Goal: Task Accomplishment & Management: Use online tool/utility

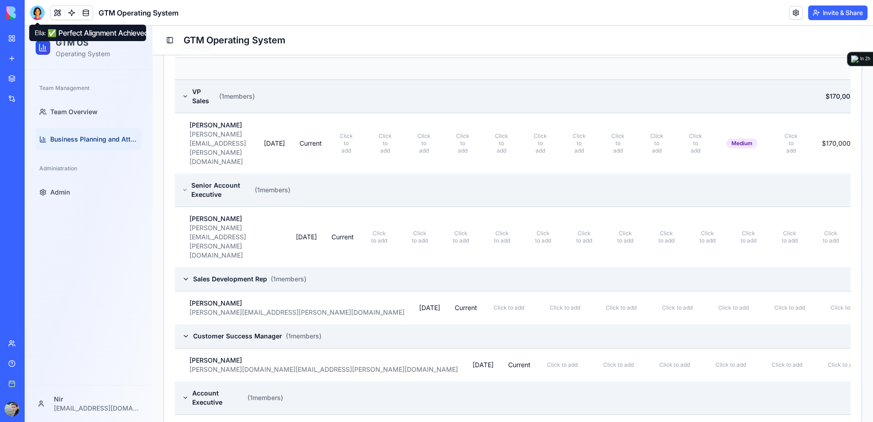
click at [37, 16] on div at bounding box center [37, 12] width 15 height 15
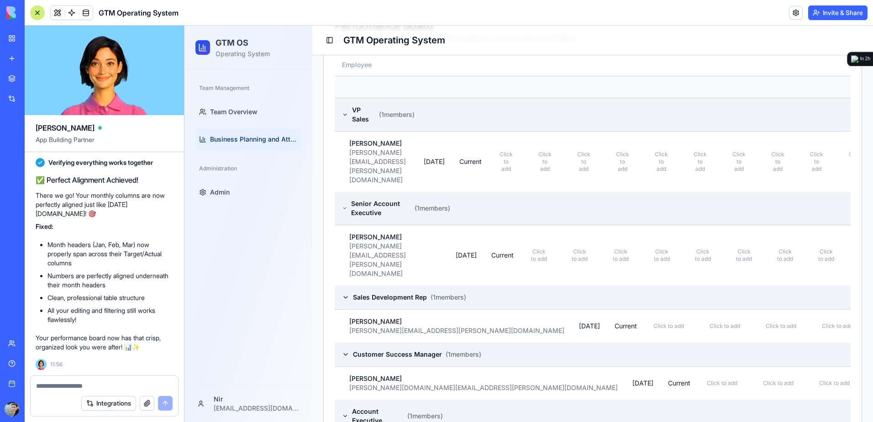
click at [146, 384] on textarea at bounding box center [104, 385] width 136 height 9
type textarea "*"
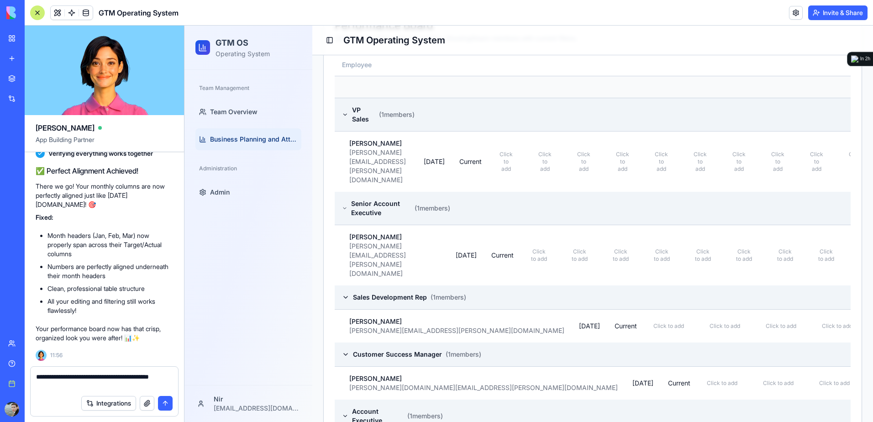
type textarea "**********"
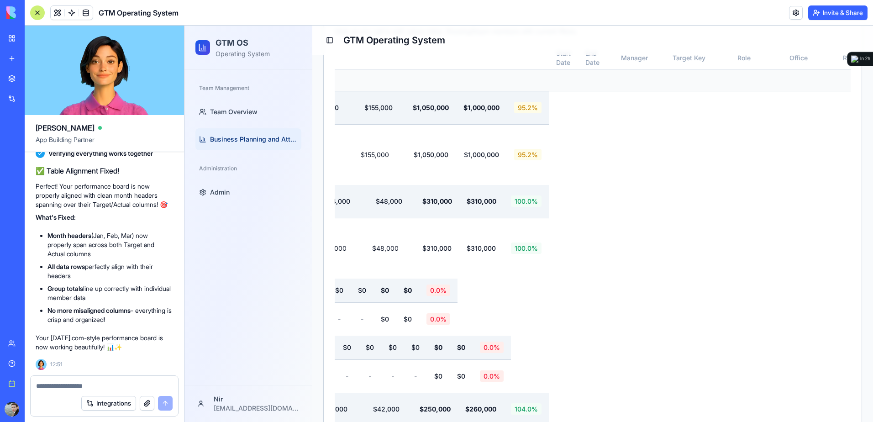
scroll to position [468, 0]
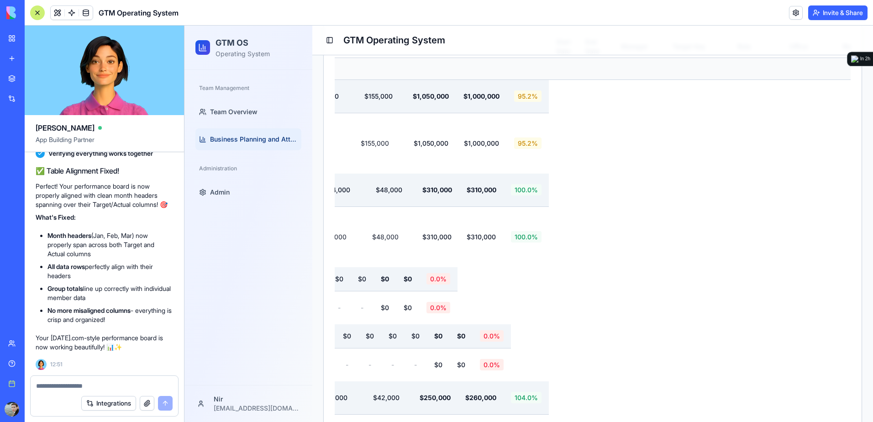
click at [65, 388] on textarea at bounding box center [104, 385] width 136 height 9
click at [64, 383] on textarea at bounding box center [104, 385] width 136 height 9
paste textarea "*"
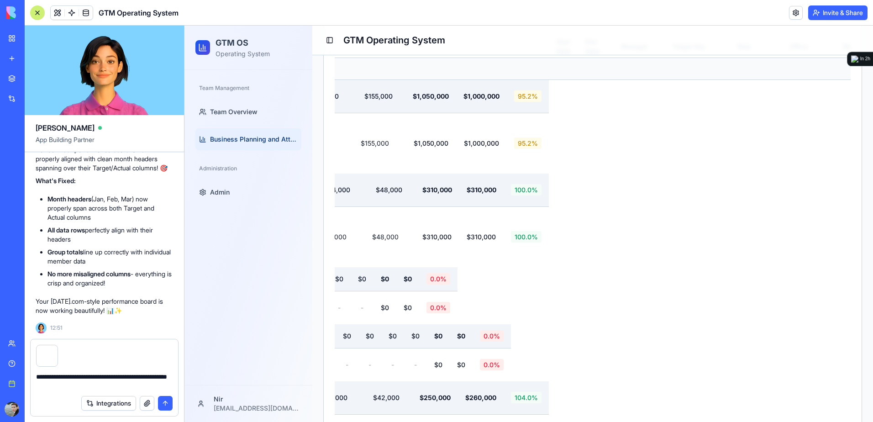
type textarea "**********"
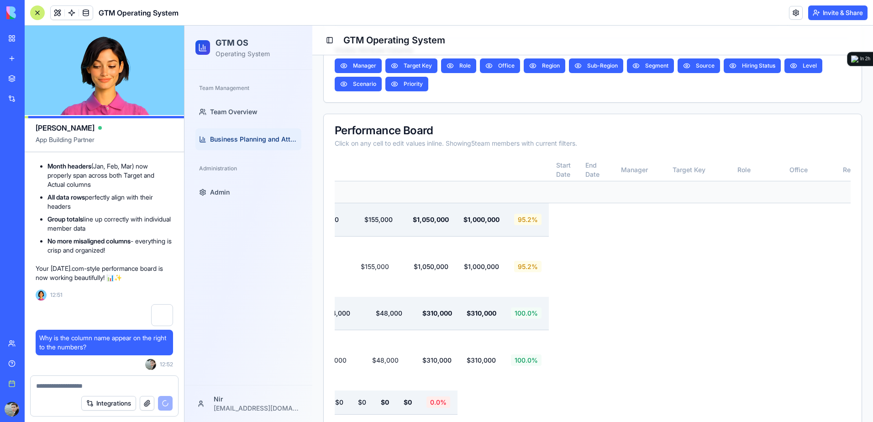
scroll to position [331, 0]
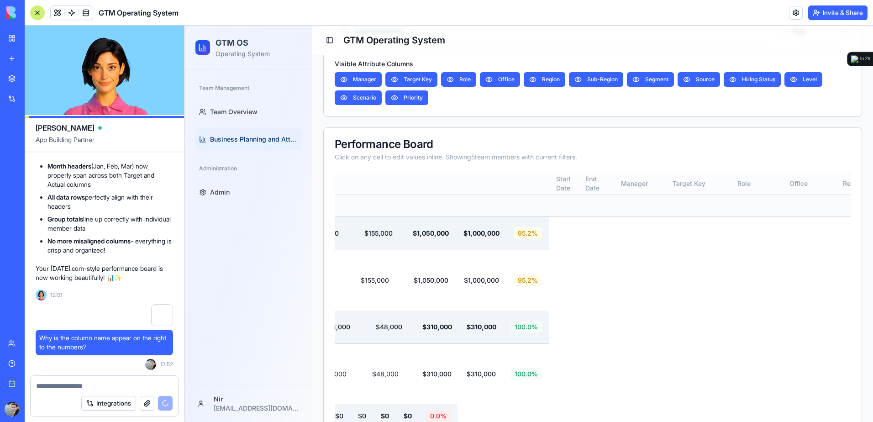
click at [578, 184] on th "Start Date" at bounding box center [563, 184] width 29 height 22
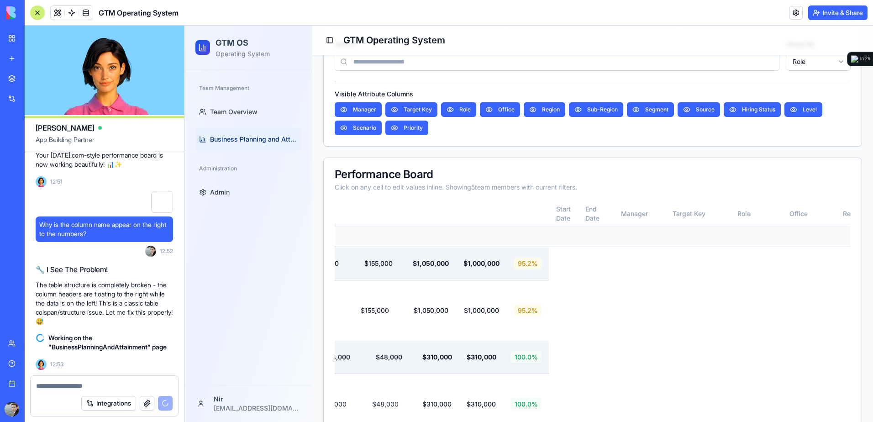
scroll to position [285, 0]
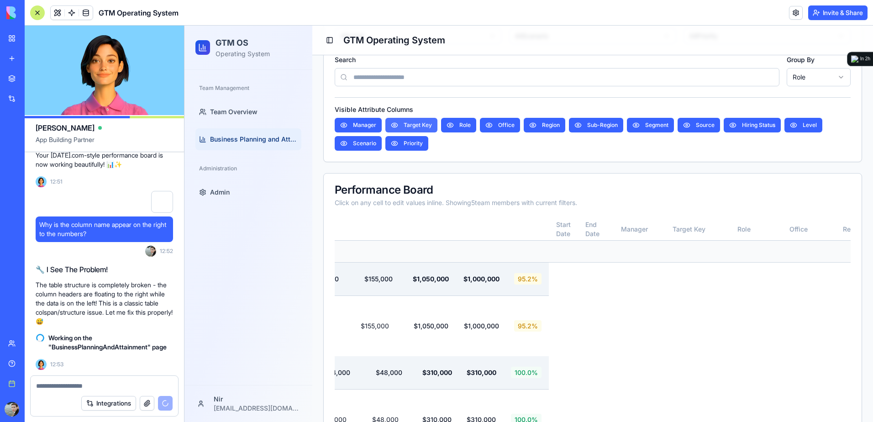
click at [419, 127] on button "Target Key" at bounding box center [411, 125] width 52 height 15
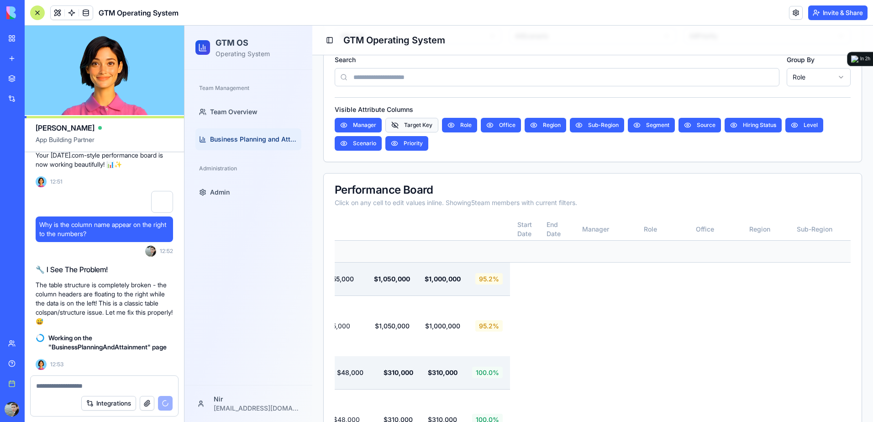
scroll to position [3858, 0]
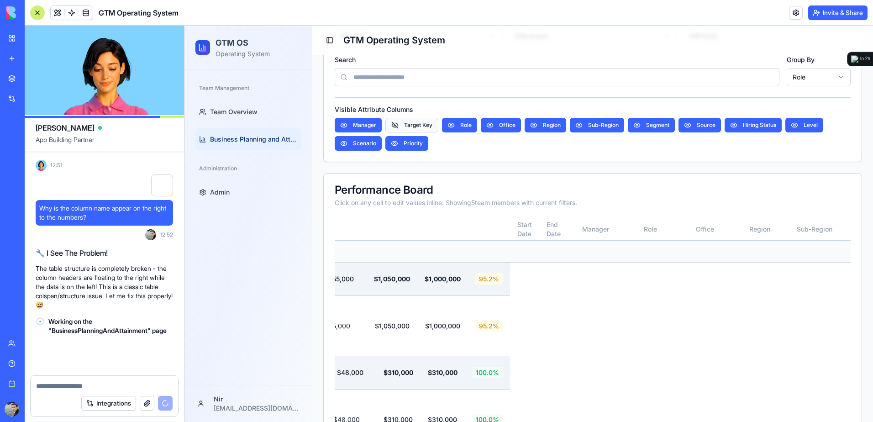
click at [419, 127] on button "Target Key" at bounding box center [411, 125] width 53 height 15
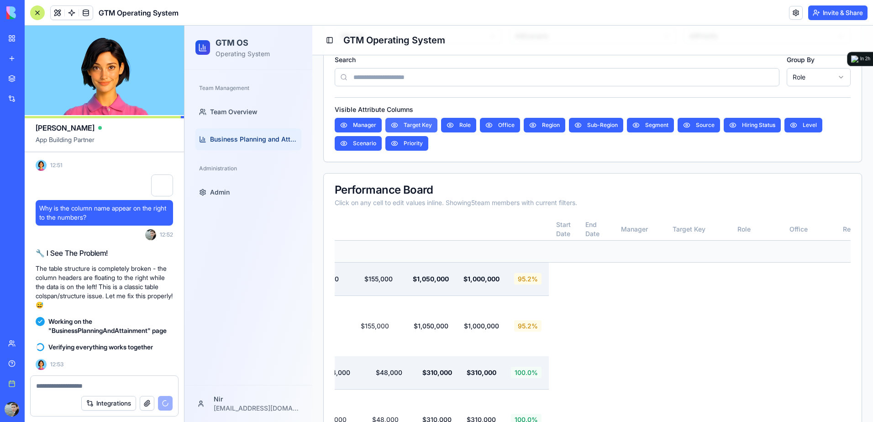
click at [419, 127] on button "Target Key" at bounding box center [411, 125] width 52 height 15
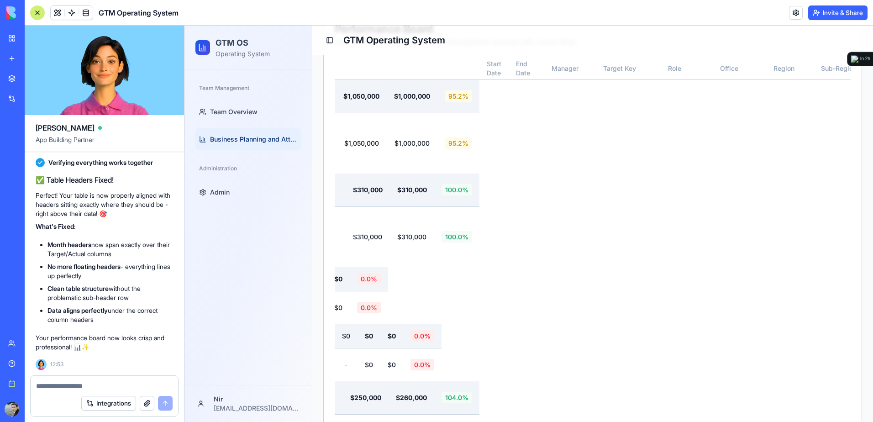
scroll to position [0, 1205]
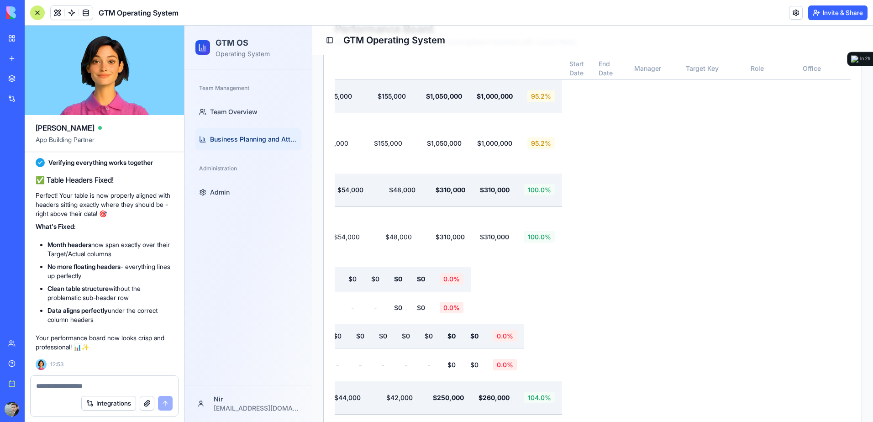
drag, startPoint x: 127, startPoint y: 373, endPoint x: 125, endPoint y: 379, distance: 5.9
click at [123, 383] on textarea at bounding box center [104, 385] width 136 height 9
type textarea "**********"
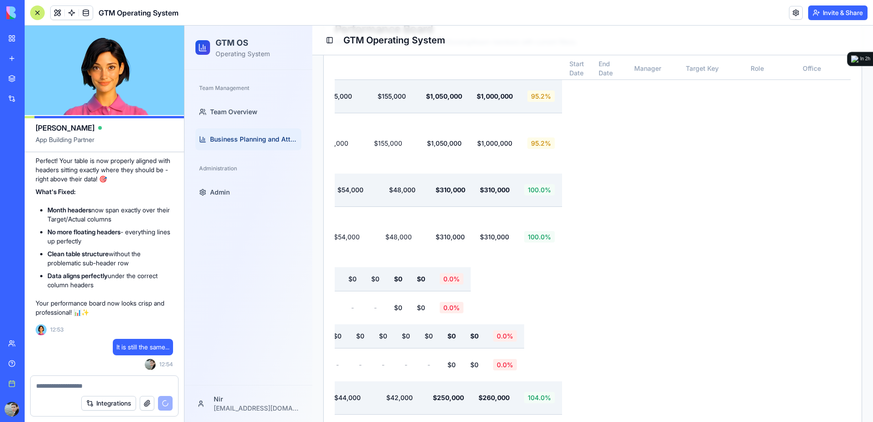
click at [35, 13] on div at bounding box center [37, 12] width 15 height 15
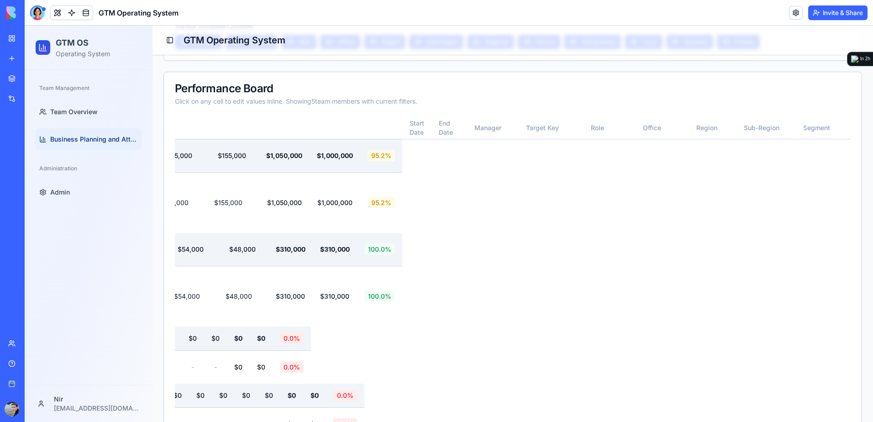
scroll to position [382, 0]
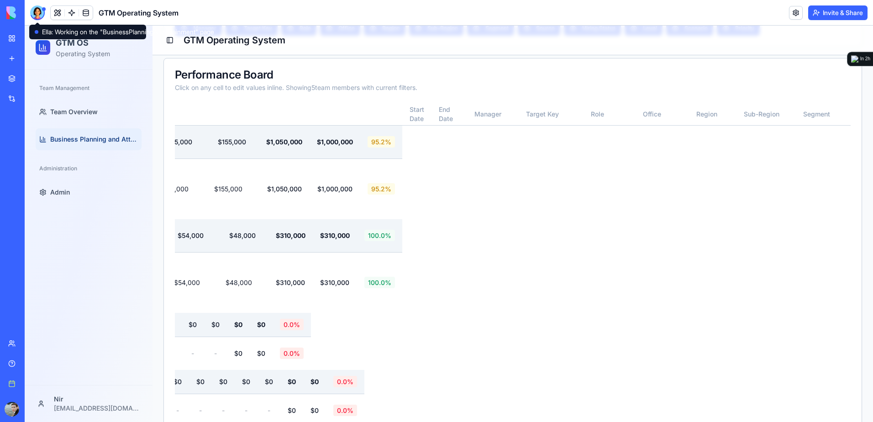
click at [40, 13] on div at bounding box center [37, 12] width 15 height 15
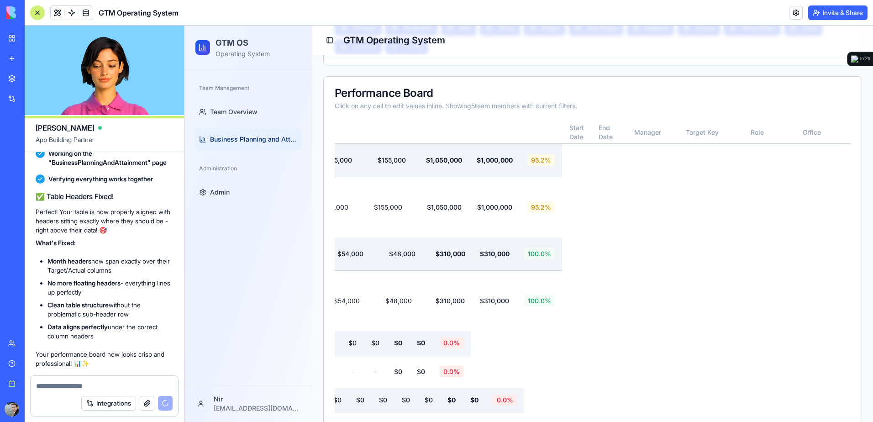
scroll to position [4190, 0]
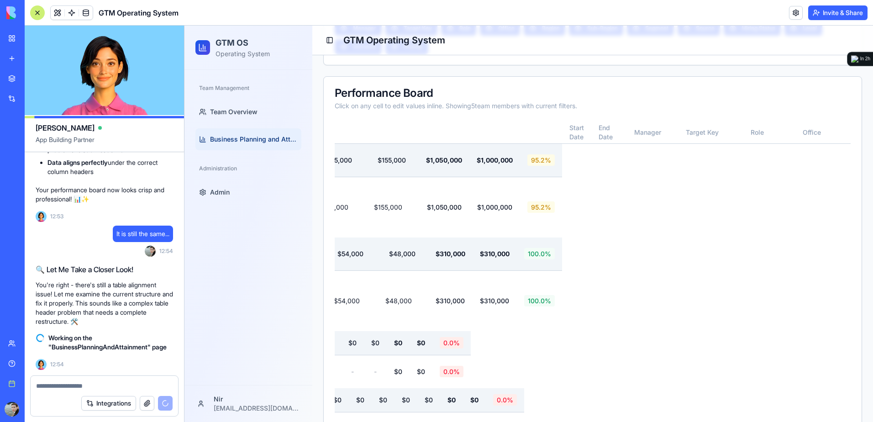
click at [33, 13] on div at bounding box center [37, 12] width 15 height 15
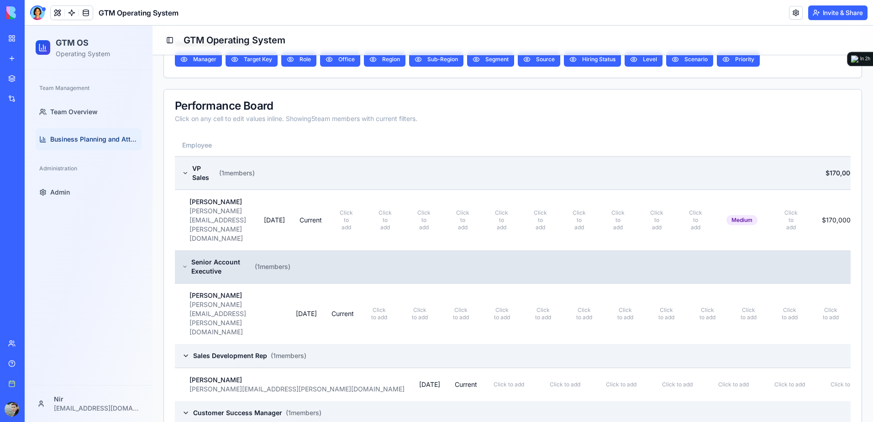
scroll to position [382, 0]
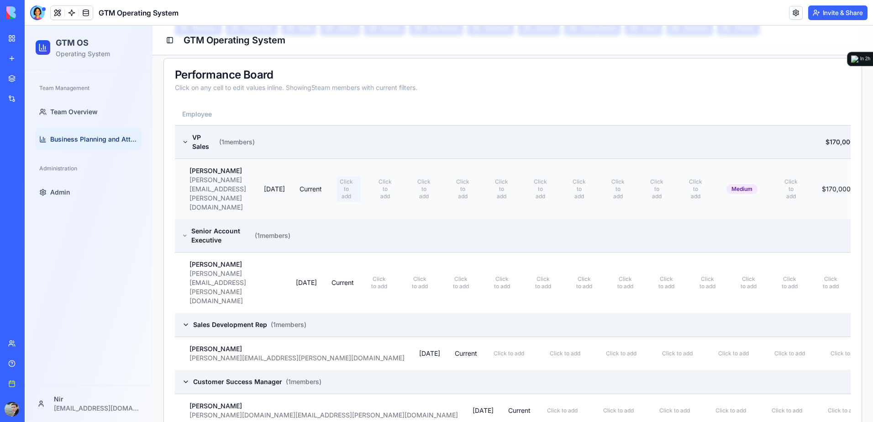
click at [354, 178] on span "Click to add" at bounding box center [346, 189] width 16 height 22
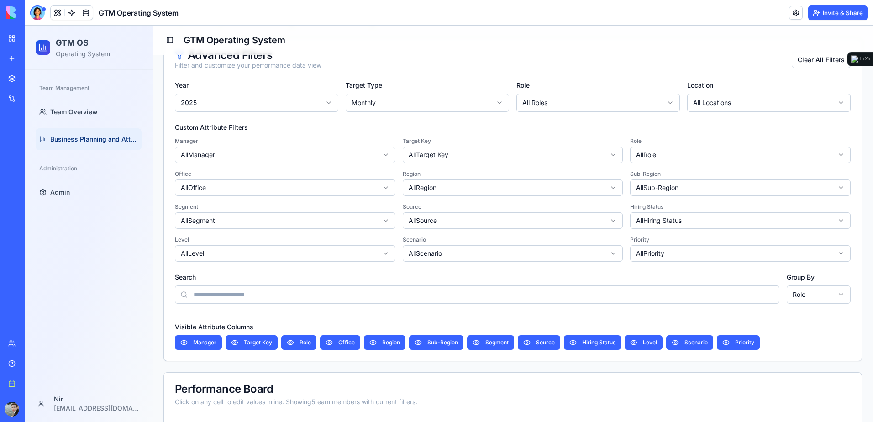
scroll to position [63, 0]
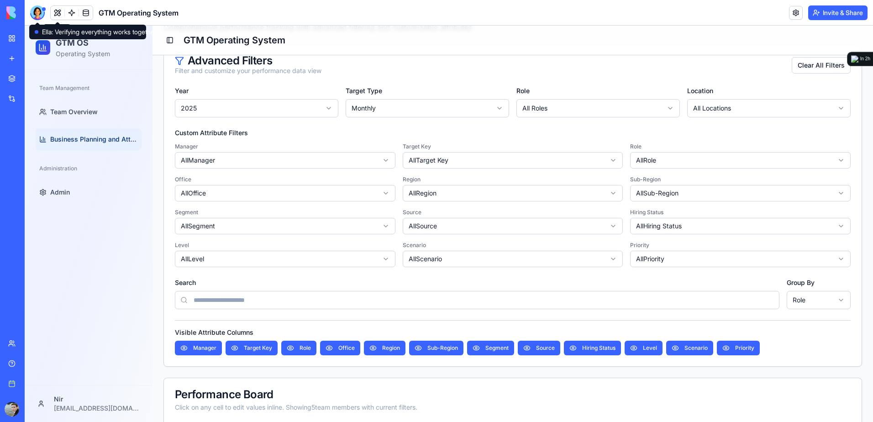
click at [40, 8] on div at bounding box center [37, 12] width 15 height 15
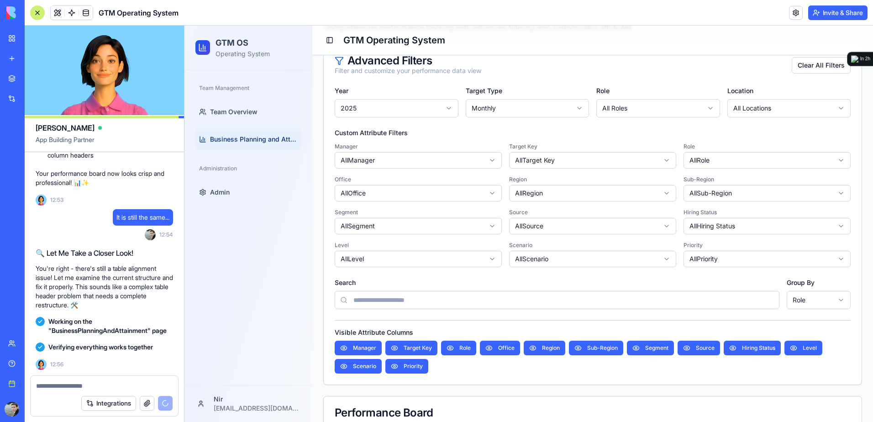
click at [109, 384] on textarea at bounding box center [104, 385] width 136 height 9
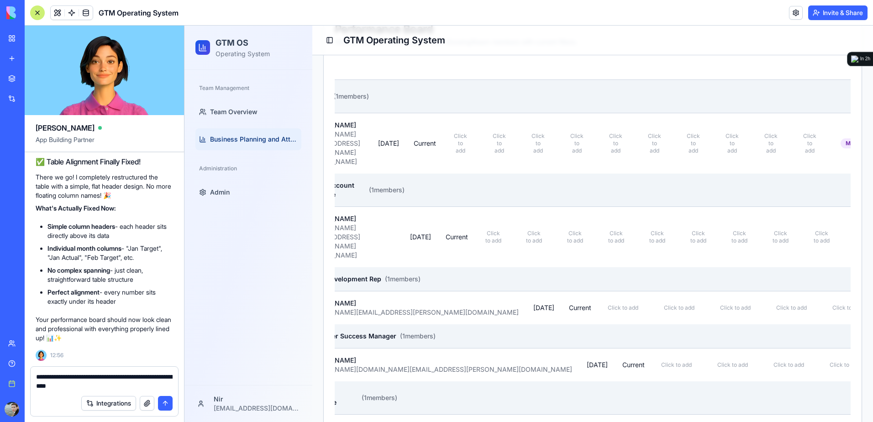
scroll to position [0, 0]
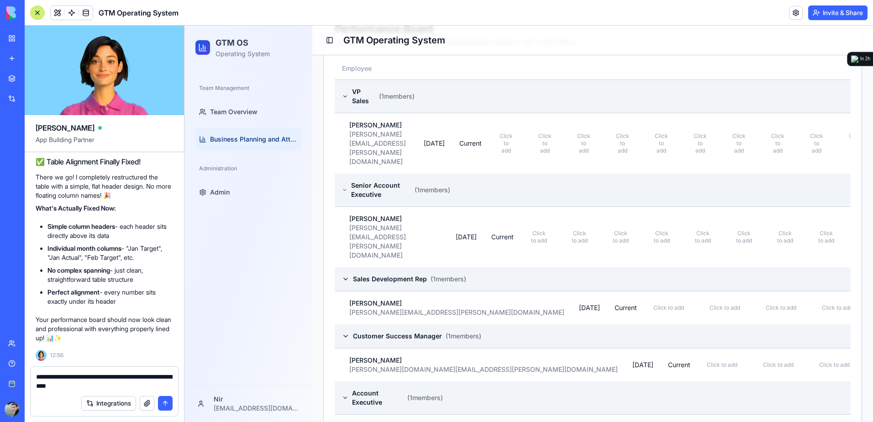
type textarea "**********"
click at [162, 405] on button "submit" at bounding box center [165, 403] width 15 height 15
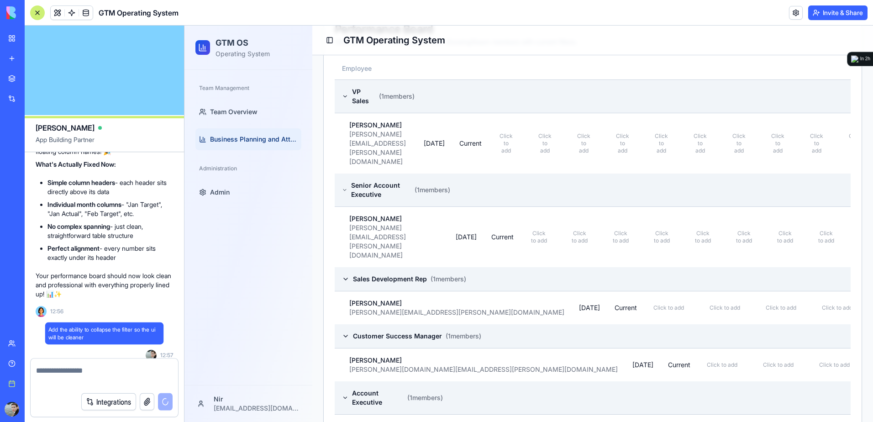
scroll to position [4444, 0]
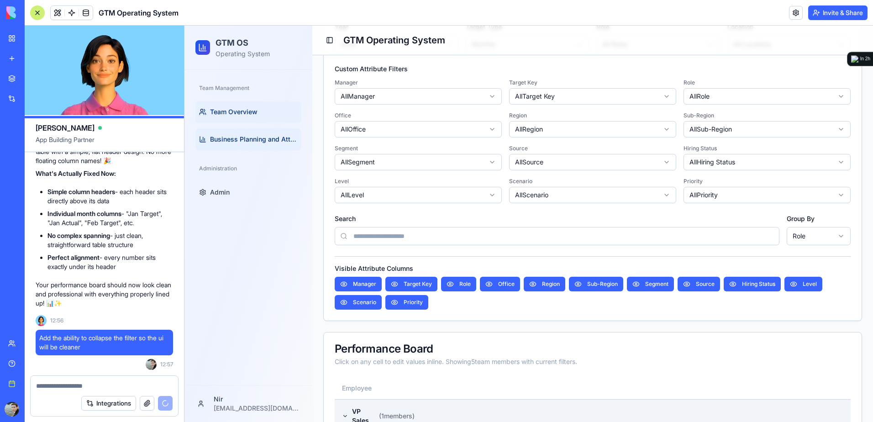
click at [218, 117] on link "Team Overview" at bounding box center [248, 112] width 106 height 22
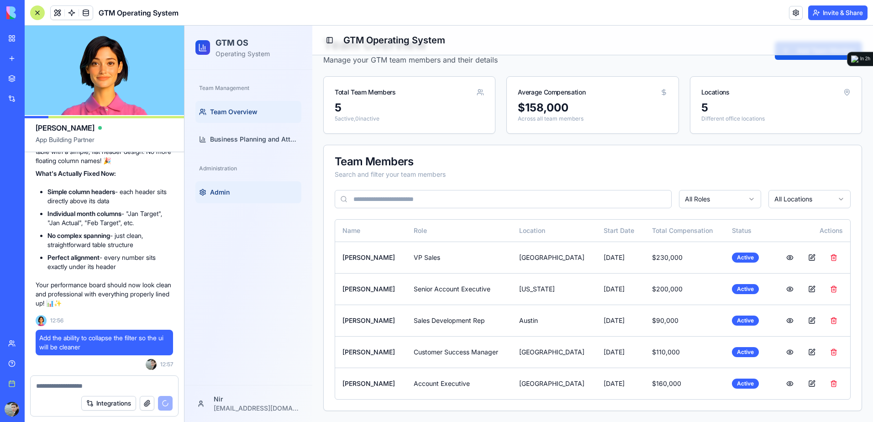
click at [210, 192] on span "Admin" at bounding box center [220, 192] width 20 height 9
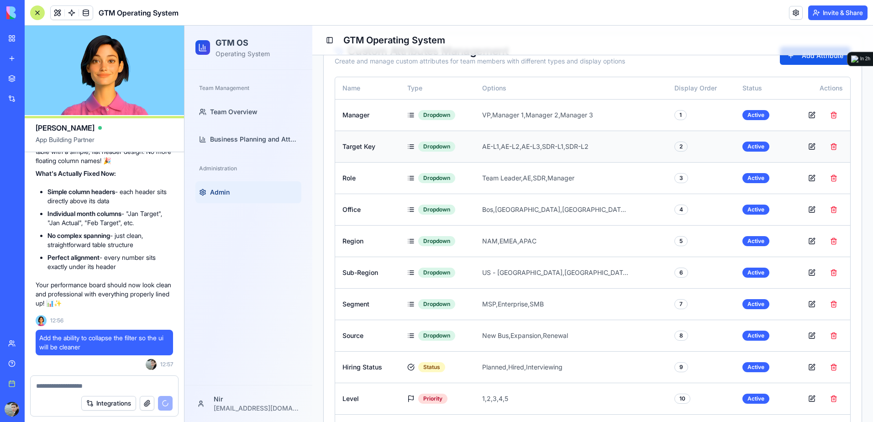
scroll to position [121, 0]
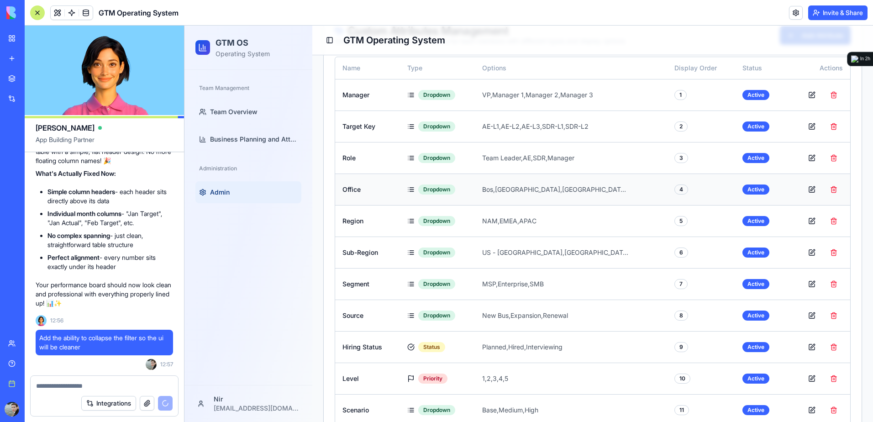
click at [513, 185] on p "Bos,[GEOGRAPHIC_DATA],[GEOGRAPHIC_DATA],Remote" at bounding box center [555, 189] width 146 height 9
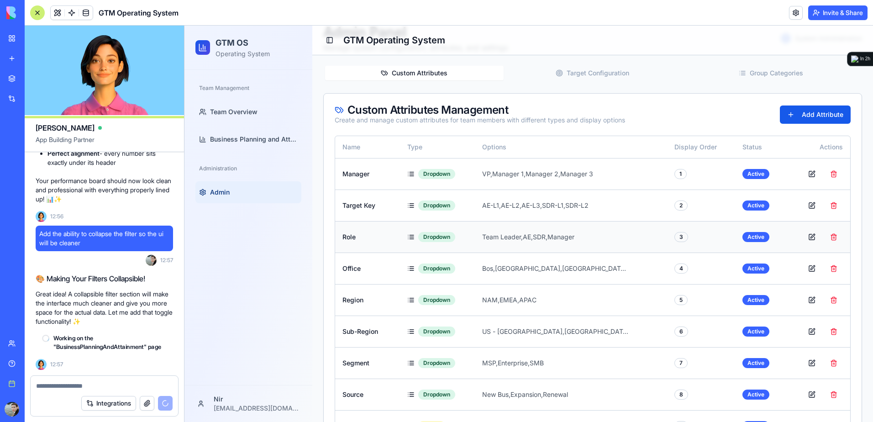
scroll to position [4548, 0]
click at [223, 134] on link "Business Planning and Attainment" at bounding box center [248, 139] width 106 height 22
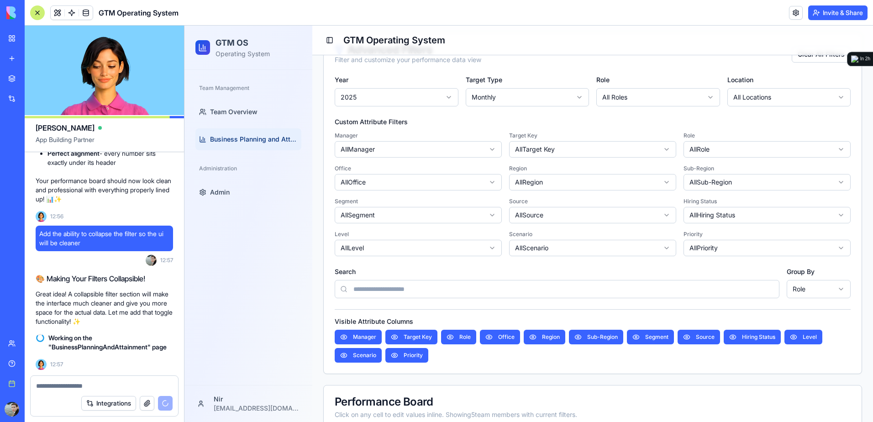
scroll to position [179, 0]
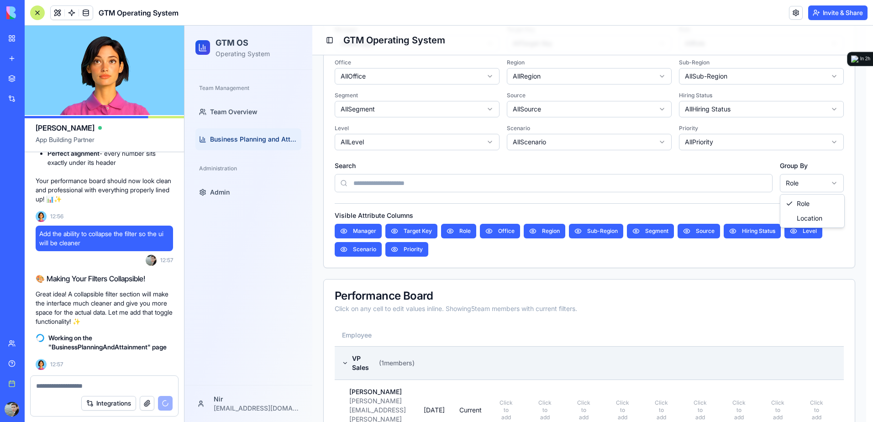
click at [792, 187] on html "GTM OS Operating System Team Management Team Overview Business Planning and Att…" at bounding box center [528, 305] width 688 height 918
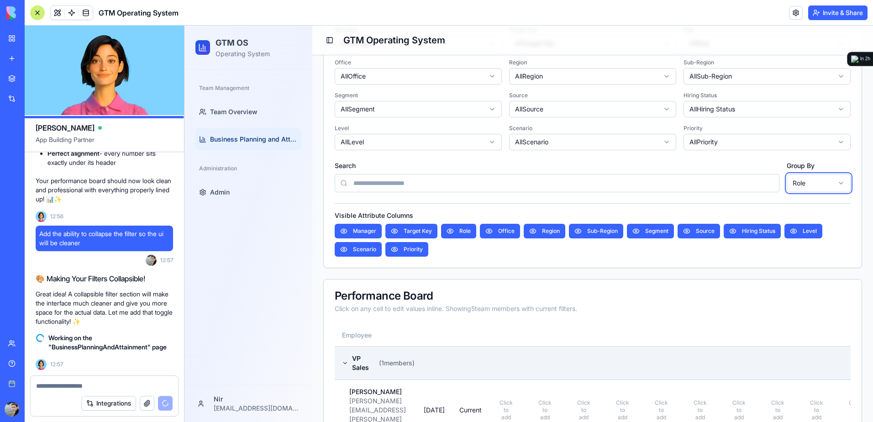
click at [792, 187] on html "GTM OS Operating System Team Management Team Overview Business Planning and Att…" at bounding box center [528, 305] width 688 height 918
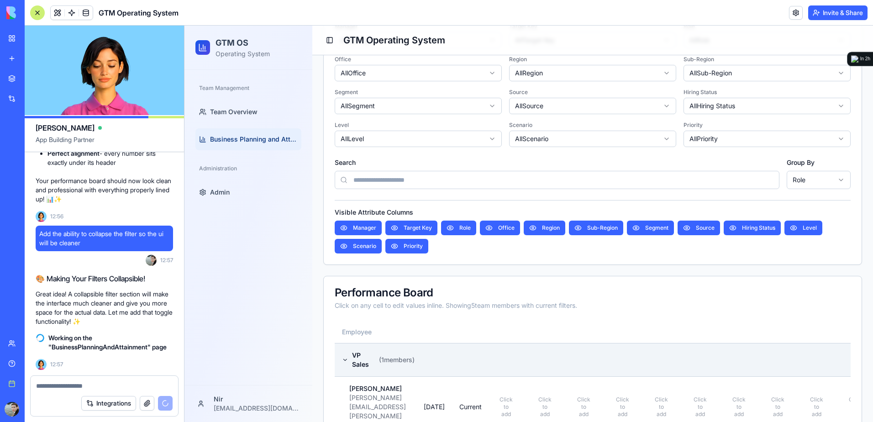
click at [792, 179] on html "GTM OS Operating System Team Management Team Overview Business Planning and Att…" at bounding box center [528, 302] width 688 height 918
click at [217, 194] on html "GTM OS Operating System Team Management Team Overview Business Planning and Att…" at bounding box center [528, 302] width 688 height 918
click at [217, 194] on span "Admin" at bounding box center [220, 192] width 20 height 9
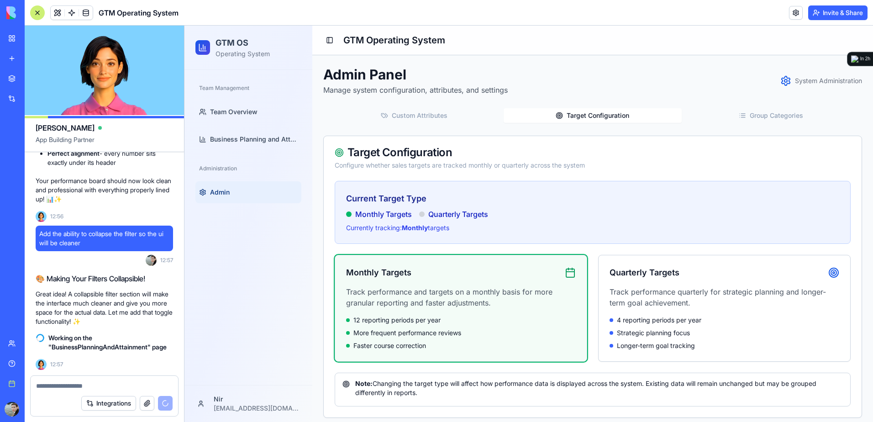
click at [569, 119] on button "Target Configuration" at bounding box center [593, 115] width 178 height 15
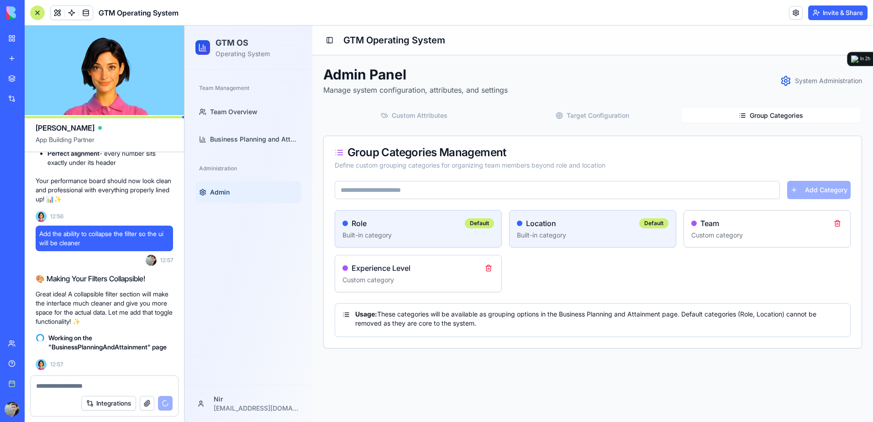
click at [747, 113] on button "Group Categories" at bounding box center [771, 115] width 178 height 15
click at [411, 231] on p "Built-in category" at bounding box center [418, 235] width 152 height 9
click at [472, 221] on div "Default" at bounding box center [479, 223] width 29 height 10
click at [738, 219] on div "Team" at bounding box center [767, 223] width 152 height 11
click at [704, 217] on div "Team Custom category" at bounding box center [767, 228] width 166 height 37
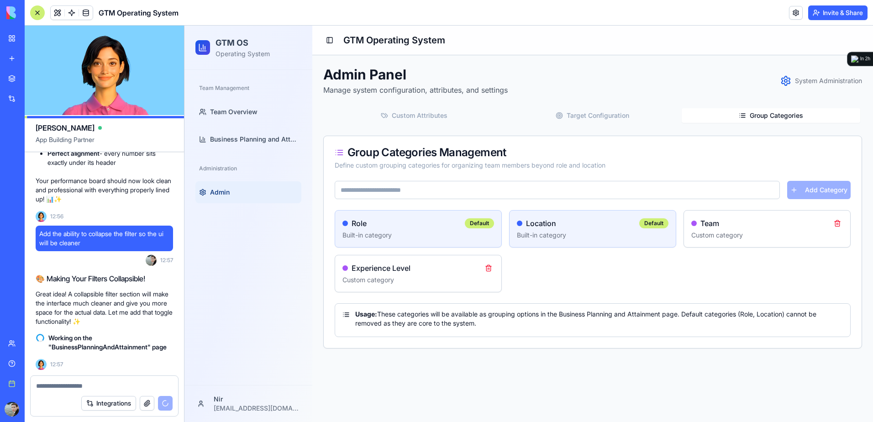
click at [745, 239] on p "Custom category" at bounding box center [767, 235] width 152 height 9
drag, startPoint x: 740, startPoint y: 236, endPoint x: 749, endPoint y: 235, distance: 8.9
click at [742, 236] on p "Custom category" at bounding box center [767, 235] width 152 height 9
click at [420, 268] on div "Experience Level" at bounding box center [418, 267] width 152 height 11
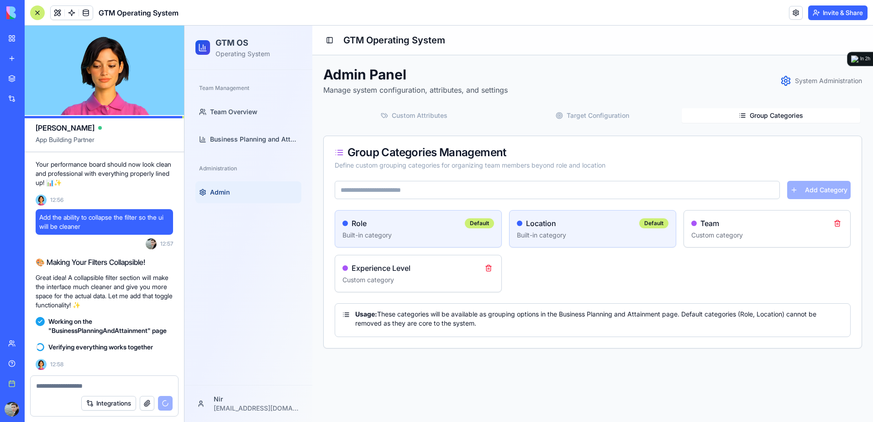
click at [790, 81] on icon at bounding box center [785, 80] width 11 height 11
click at [789, 82] on icon at bounding box center [786, 80] width 8 height 9
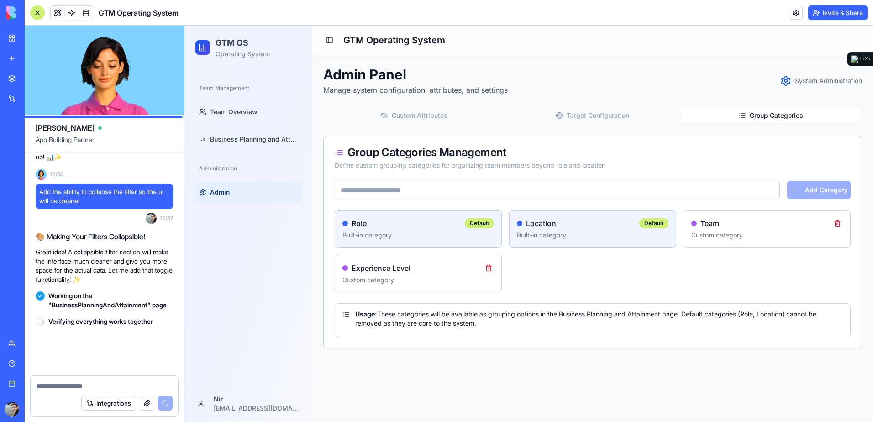
scroll to position [4590, 0]
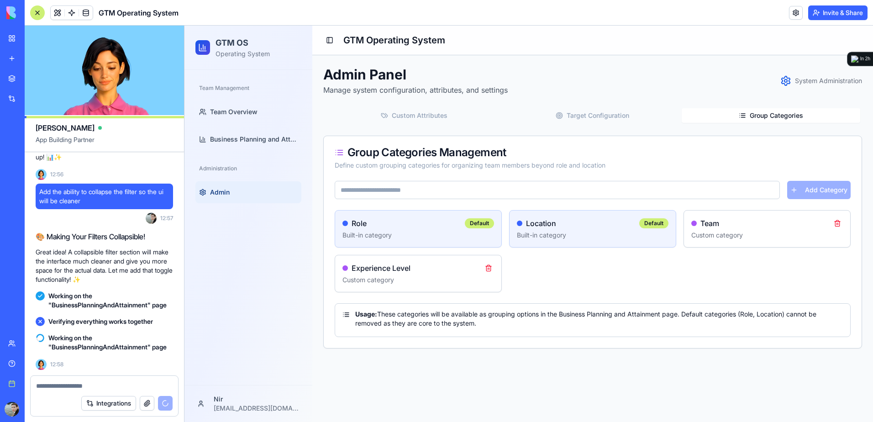
click at [386, 115] on icon "button" at bounding box center [384, 115] width 7 height 7
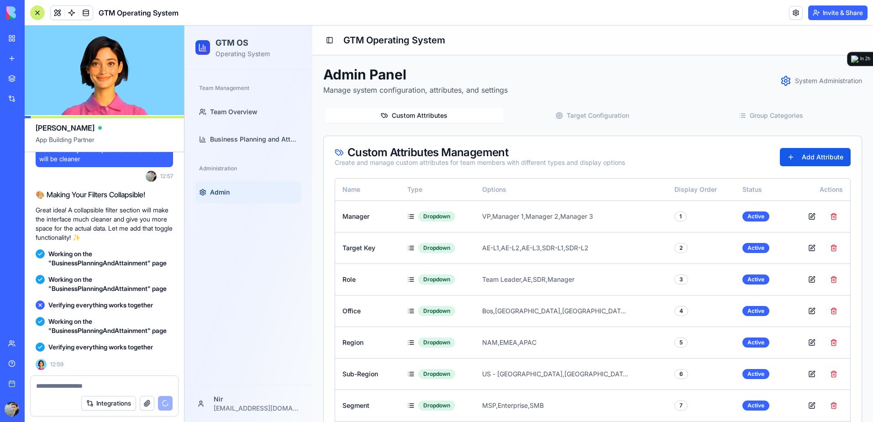
scroll to position [4838, 0]
